Goal: Task Accomplishment & Management: Complete application form

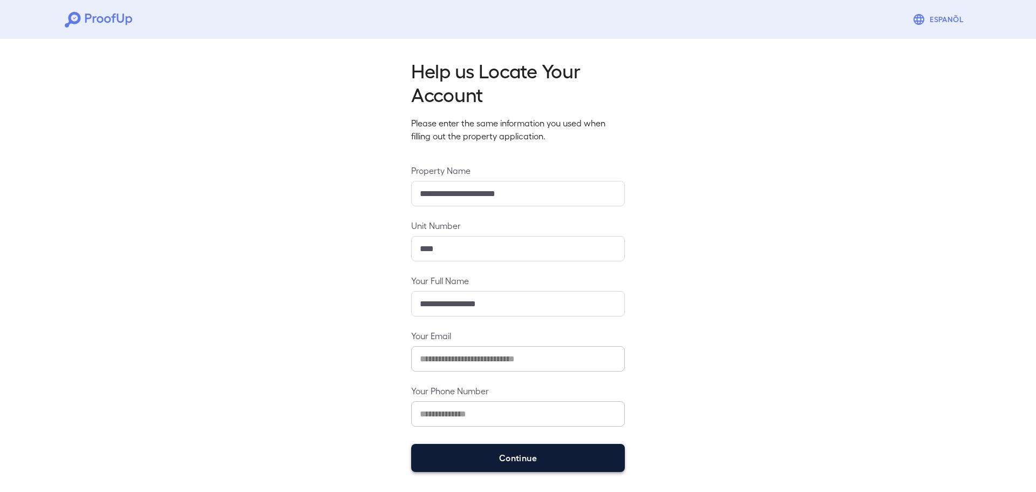
click at [459, 469] on button "Continue" at bounding box center [518, 458] width 214 height 28
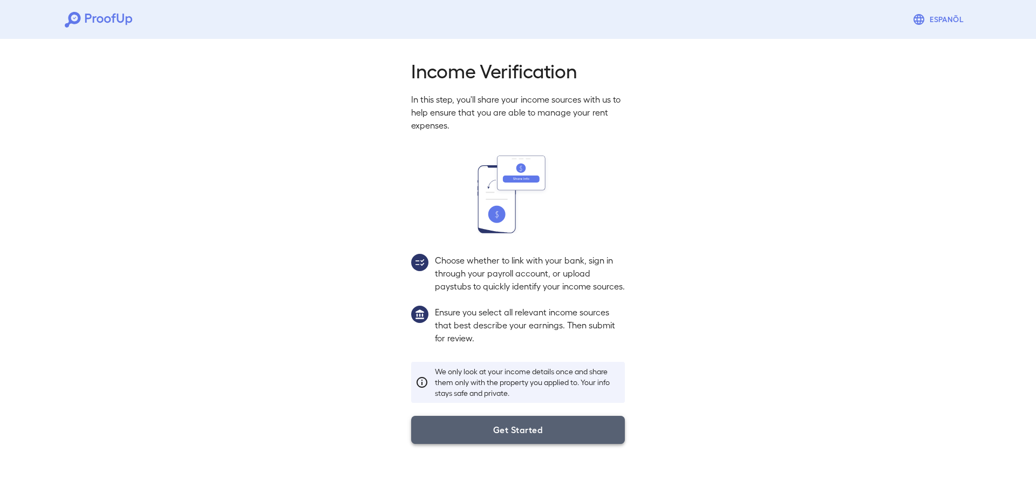
click at [507, 444] on button "Get Started" at bounding box center [518, 430] width 214 height 28
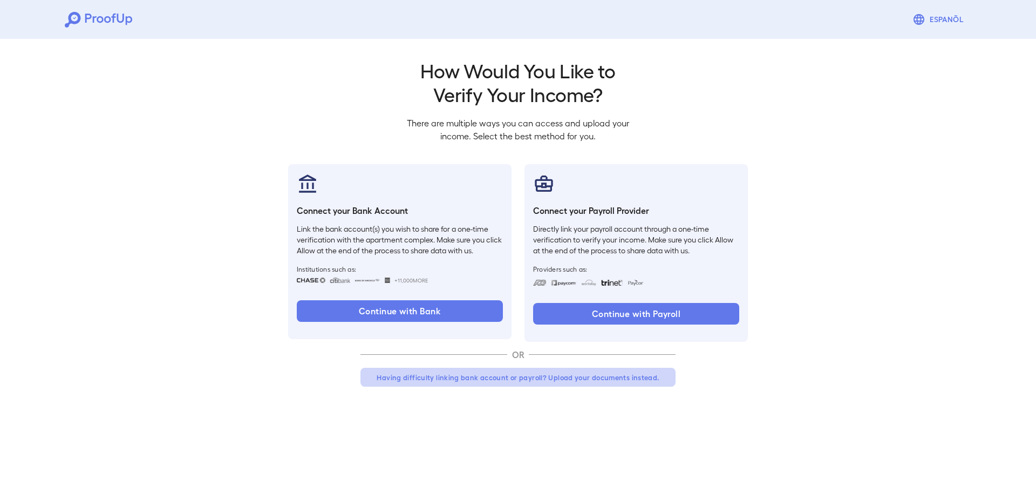
click at [578, 376] on button "Having difficulty linking bank account or payroll? Upload your documents instea…" at bounding box center [518, 377] width 315 height 19
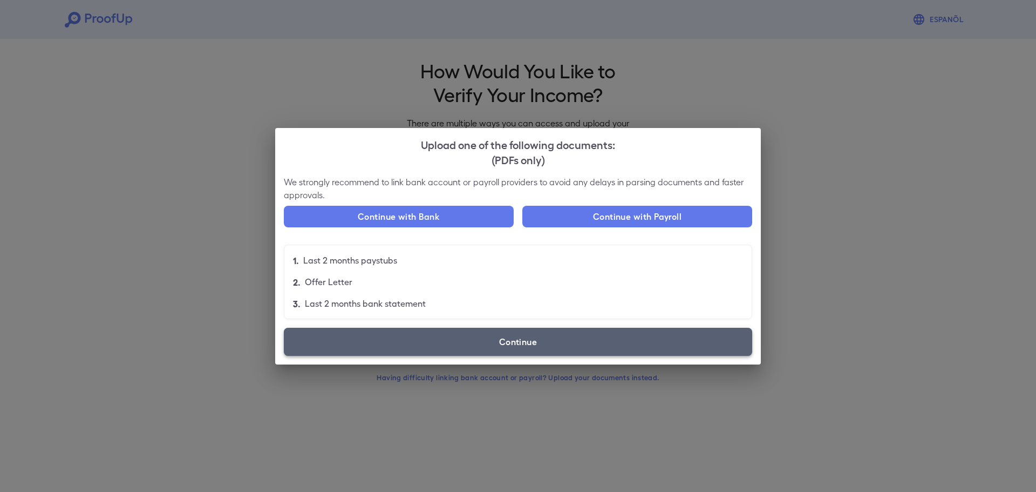
click at [465, 343] on label "Continue" at bounding box center [518, 342] width 469 height 28
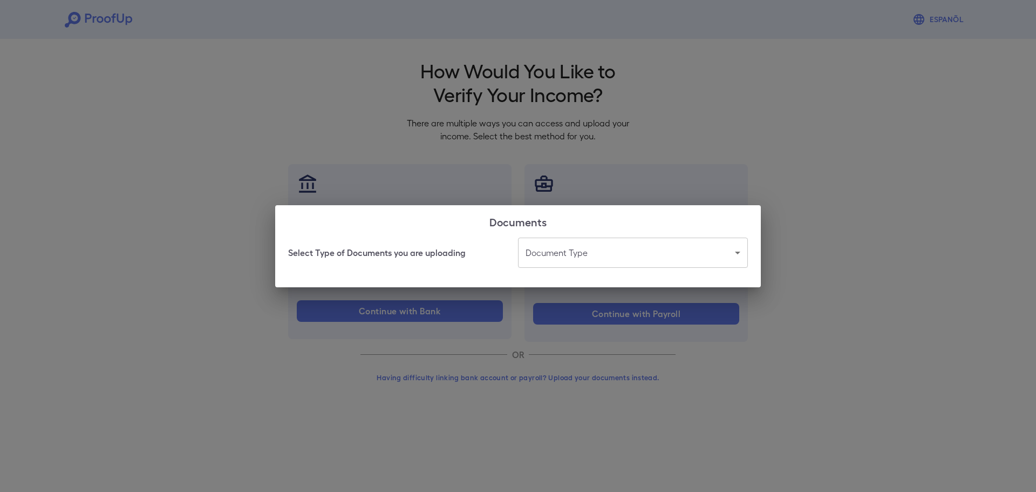
click at [598, 252] on body "Espanõl Go back How Would You Like to Verify Your Income? There are multiple wa…" at bounding box center [518, 206] width 1036 height 412
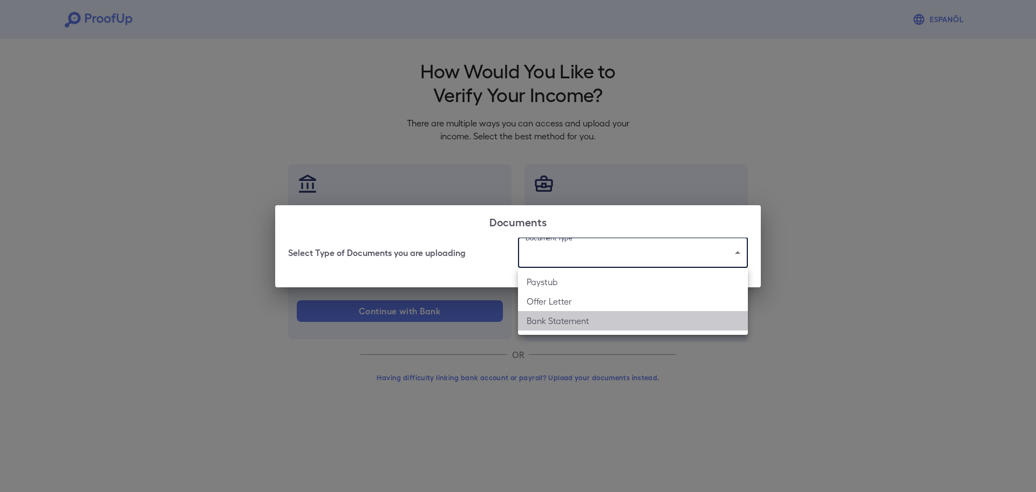
click at [577, 325] on li "Bank Statement" at bounding box center [633, 320] width 230 height 19
type input "**********"
